Goal: Task Accomplishment & Management: Use online tool/utility

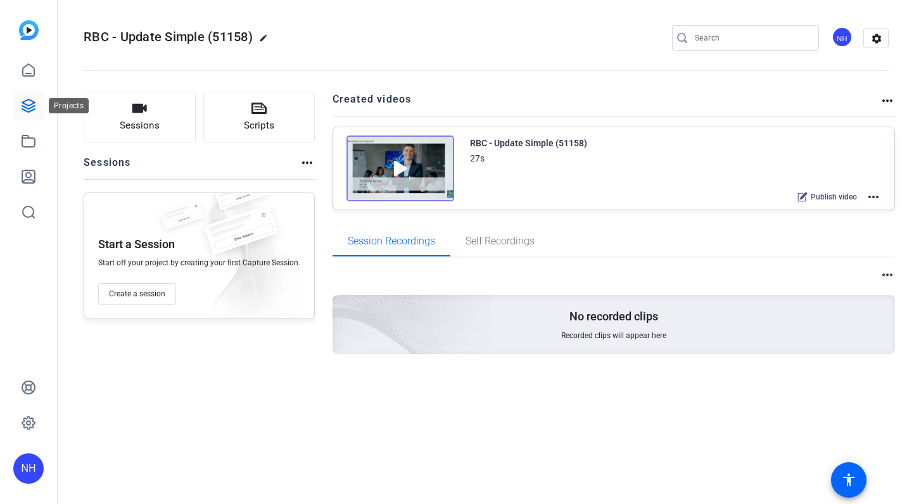
click at [31, 103] on icon at bounding box center [28, 105] width 15 height 15
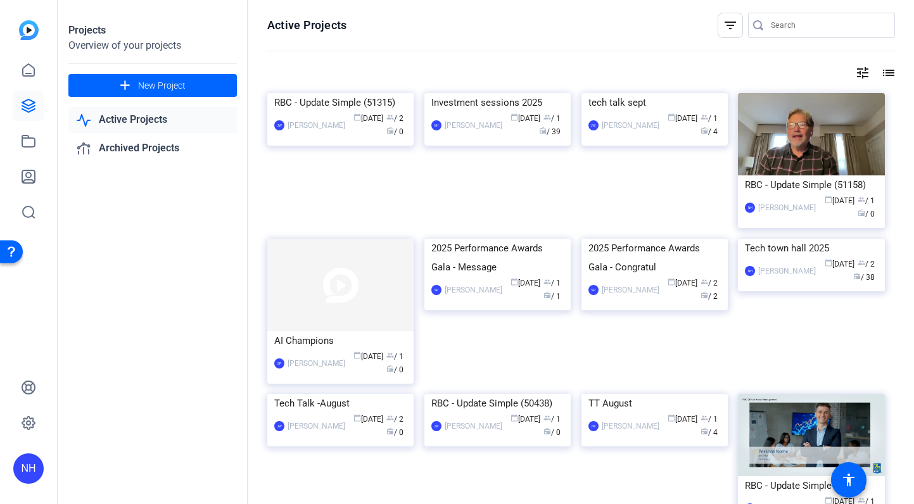
click at [864, 71] on mat-icon "tune" at bounding box center [862, 72] width 15 height 15
click at [839, 96] on div "Newest First" at bounding box center [794, 98] width 108 height 15
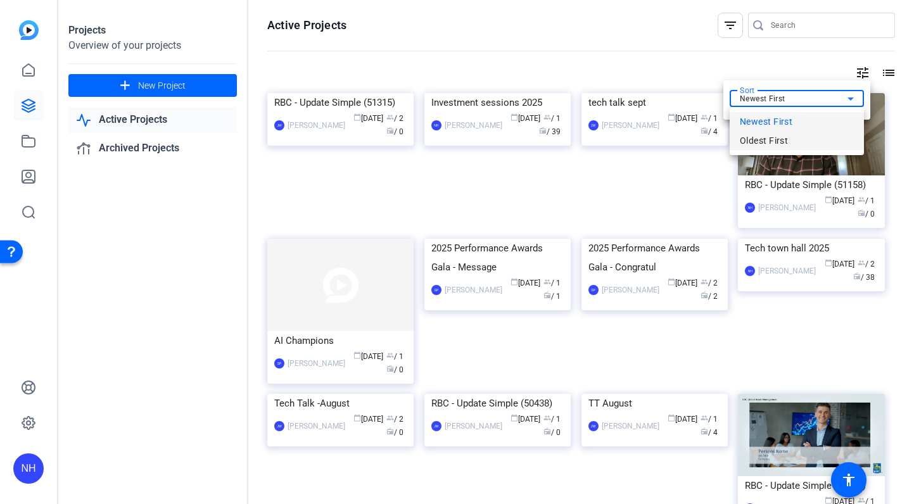
click at [762, 140] on span "Oldest First" at bounding box center [764, 140] width 48 height 15
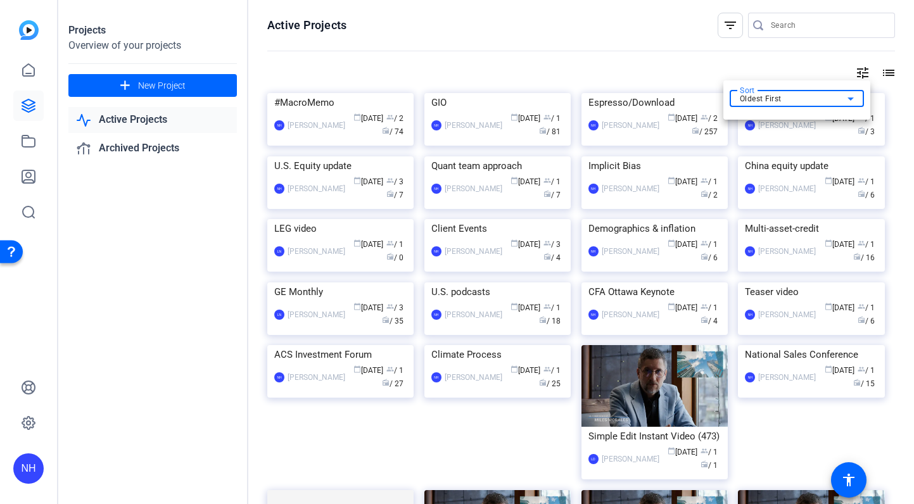
click at [303, 184] on div at bounding box center [457, 252] width 914 height 504
click at [317, 112] on div "#MacroMemo" at bounding box center [340, 102] width 132 height 19
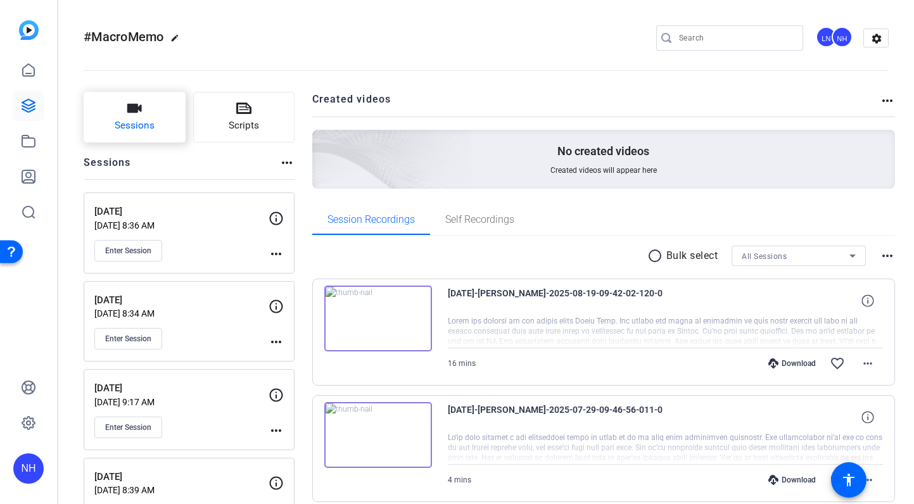
click at [132, 109] on icon "button" at bounding box center [134, 108] width 15 height 9
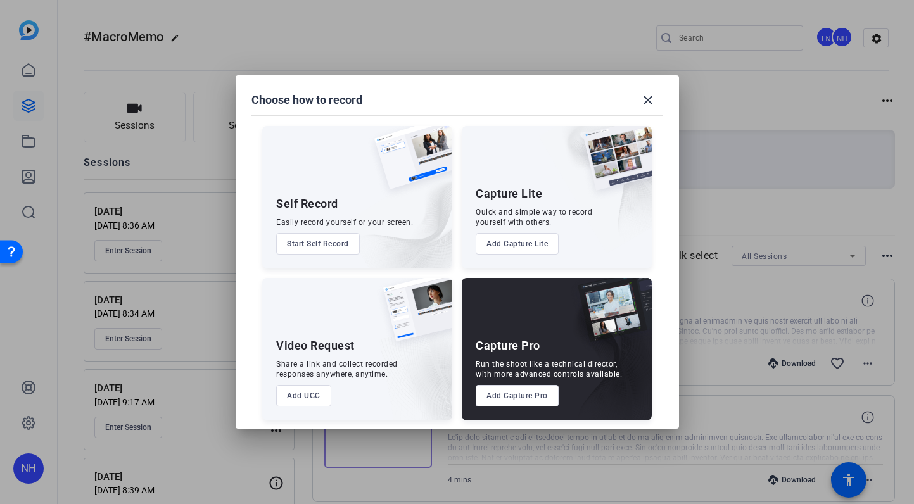
click at [525, 395] on button "Add Capture Pro" at bounding box center [517, 396] width 83 height 22
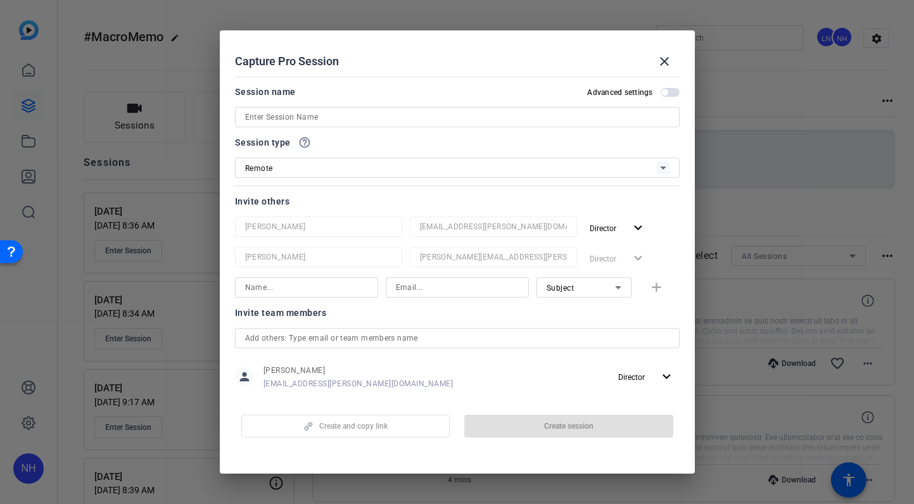
click at [327, 120] on input at bounding box center [457, 117] width 424 height 15
click at [329, 117] on input at bounding box center [457, 117] width 424 height 15
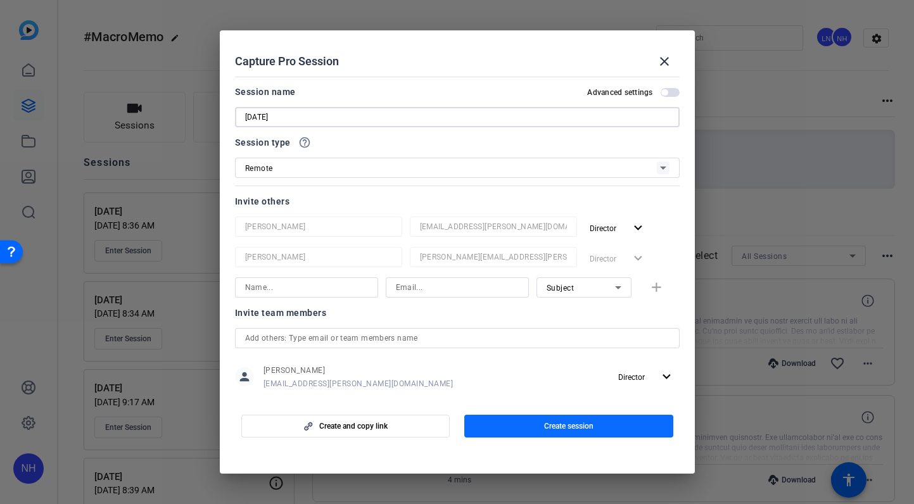
type input "[DATE]"
click at [556, 426] on span "Create session" at bounding box center [568, 426] width 49 height 10
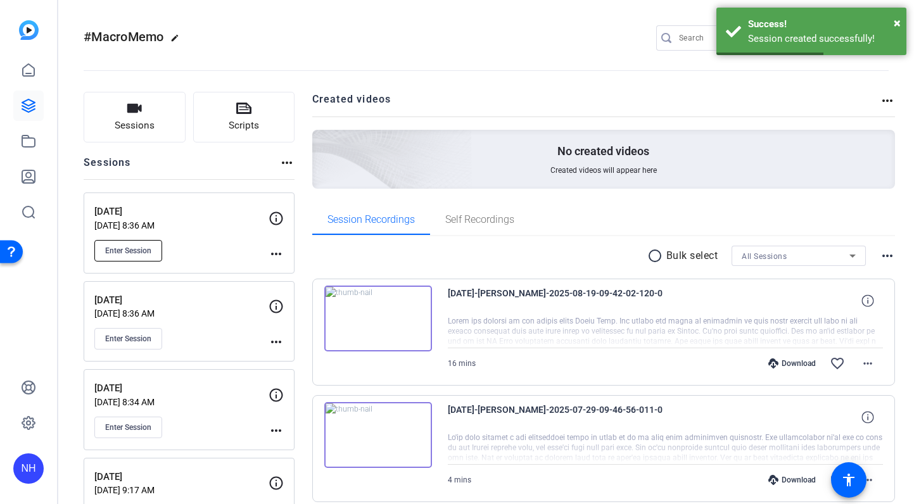
click at [138, 249] on span "Enter Session" at bounding box center [128, 251] width 46 height 10
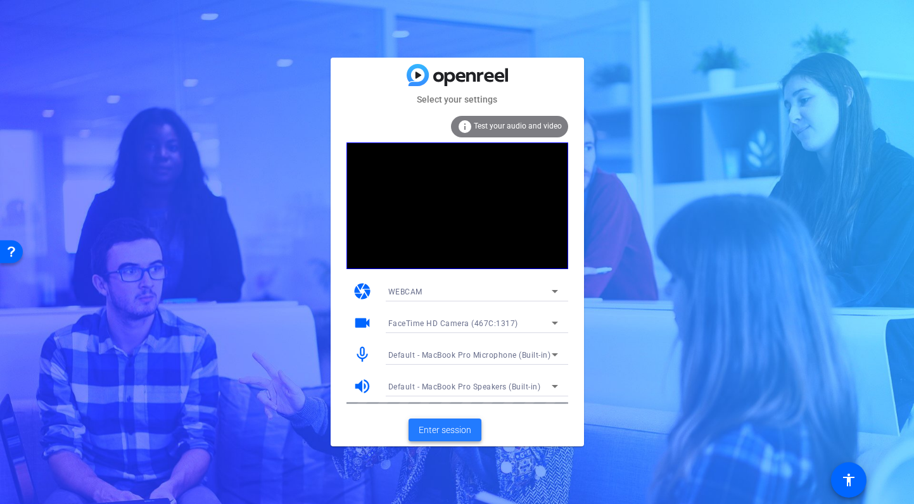
click at [450, 430] on span "Enter session" at bounding box center [445, 430] width 53 height 13
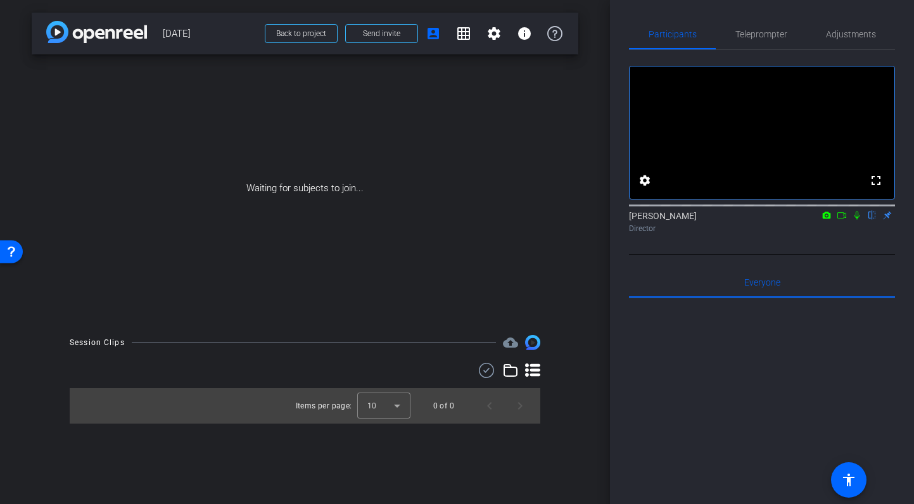
click at [855, 220] on icon at bounding box center [857, 215] width 10 height 9
click at [841, 220] on icon at bounding box center [842, 215] width 10 height 9
click at [393, 30] on span "Send invite" at bounding box center [381, 34] width 37 height 10
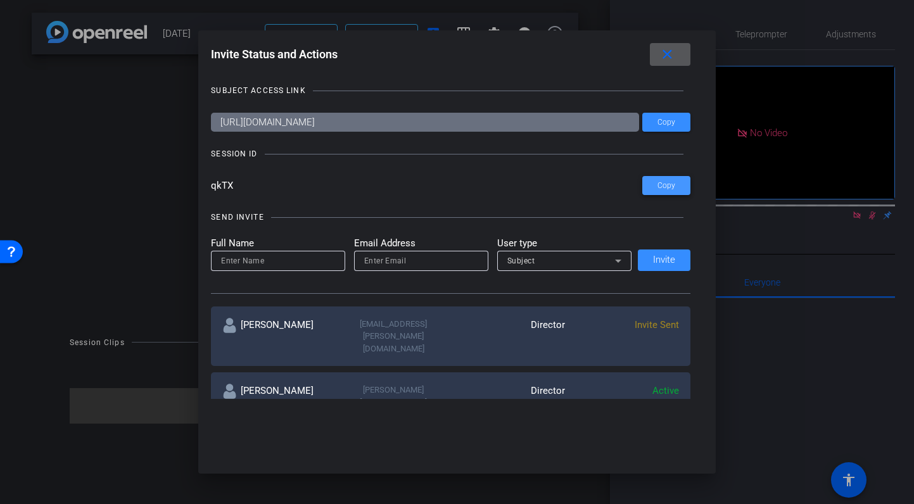
click at [670, 186] on span "Copy" at bounding box center [667, 186] width 18 height 10
